Goal: Find specific page/section: Find specific page/section

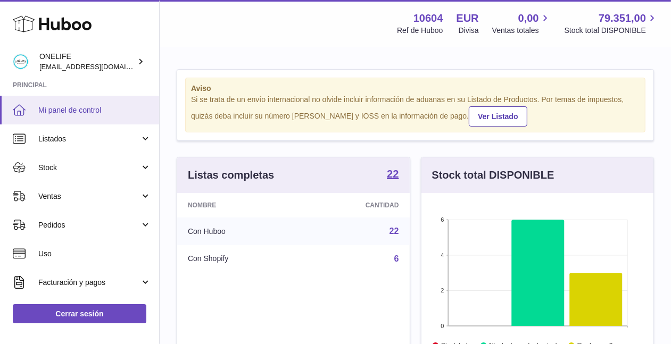
scroll to position [165, 232]
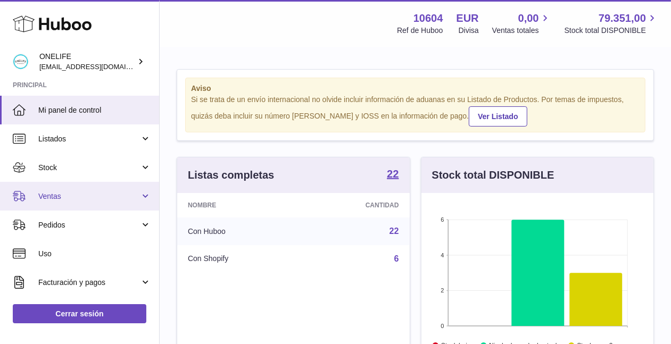
click at [73, 193] on span "Ventas" at bounding box center [89, 197] width 102 height 10
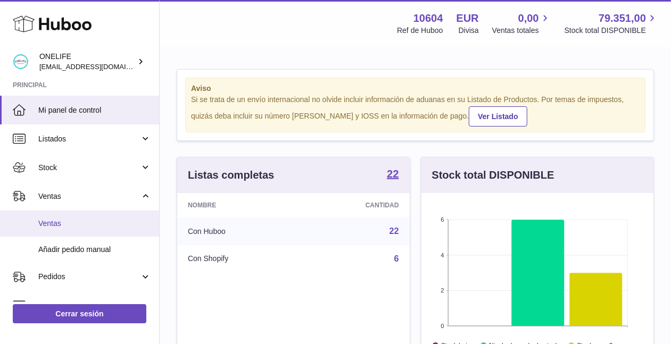
click at [80, 222] on span "Ventas" at bounding box center [94, 224] width 113 height 10
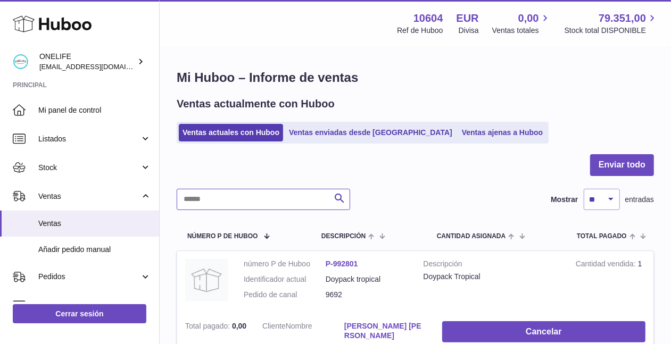
click at [229, 193] on input "text" at bounding box center [263, 199] width 173 height 21
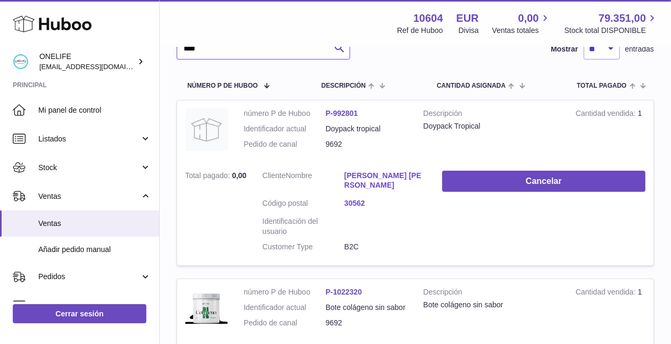
scroll to position [177, 0]
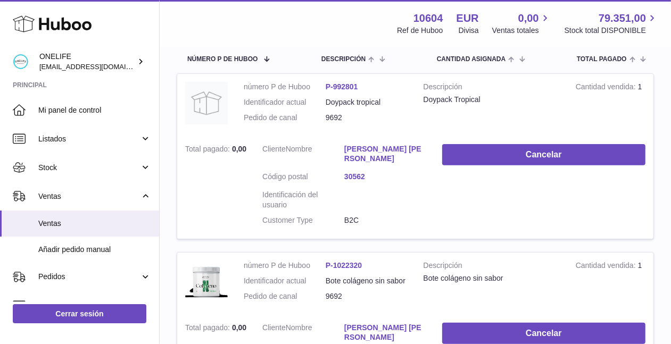
type input "****"
